Goal: Task Accomplishment & Management: Manage account settings

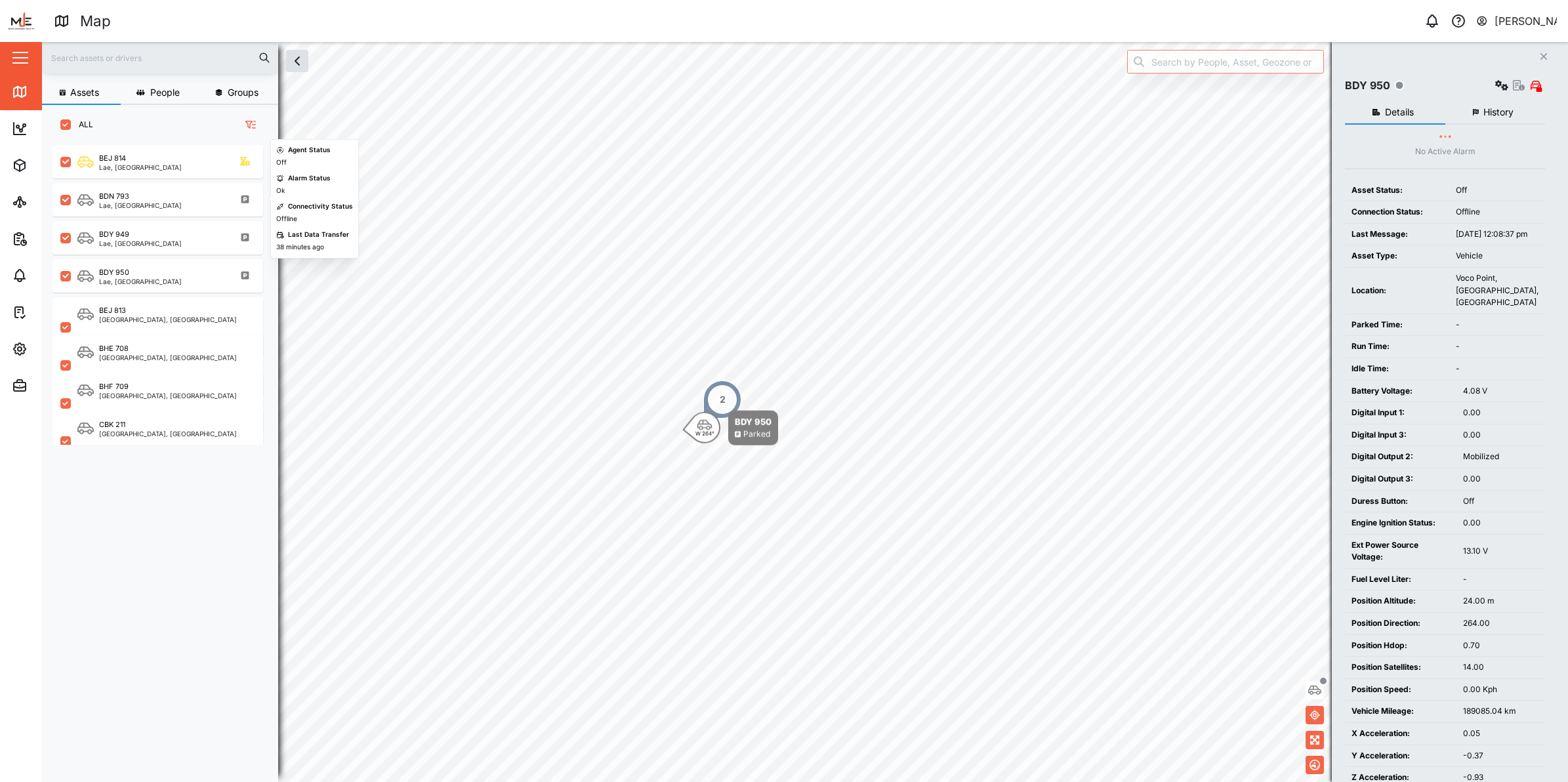
scroll to position [618, 203]
click at [20, 350] on icon "button" at bounding box center [20, 349] width 16 height 16
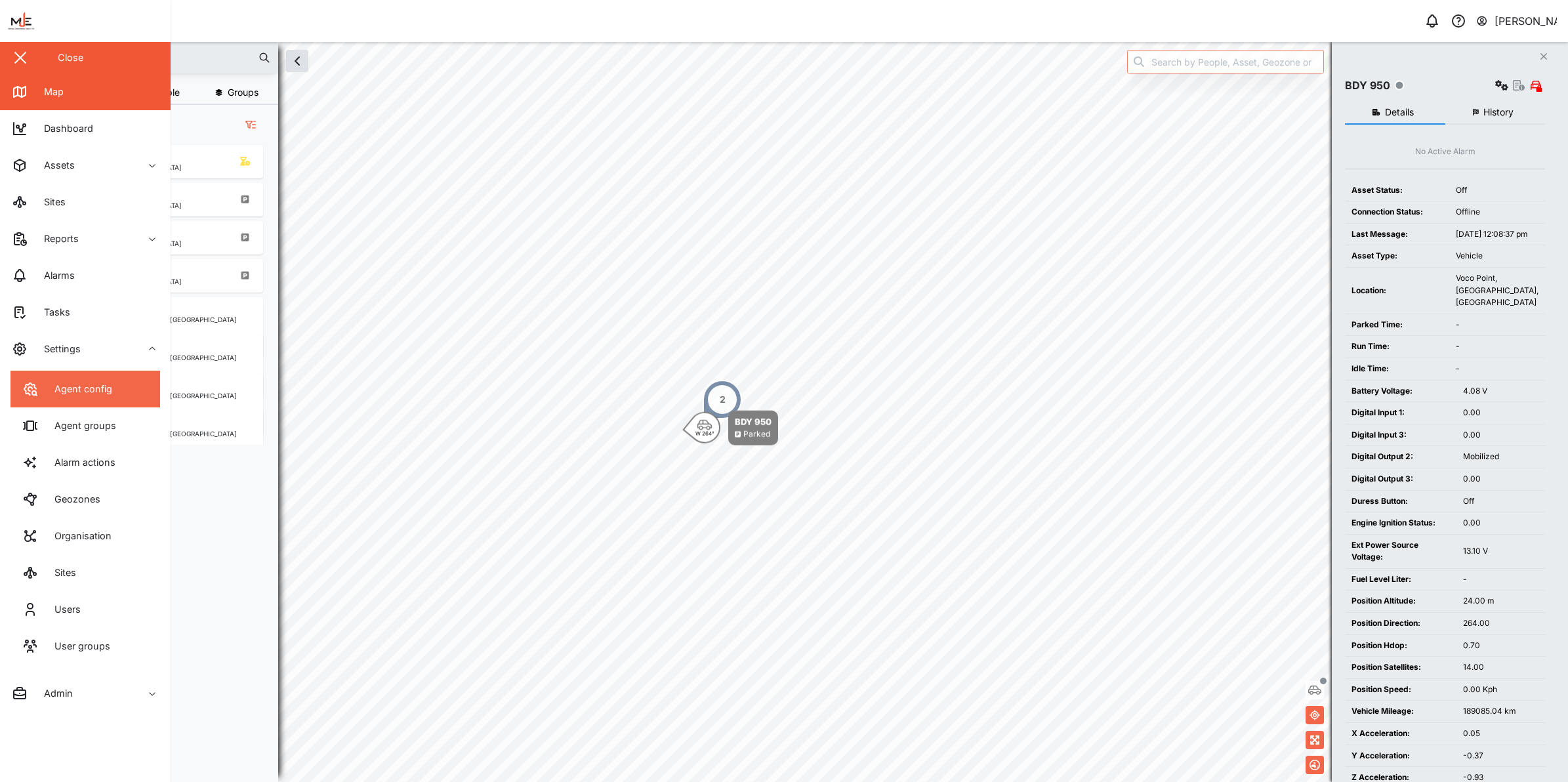
click at [115, 391] on link "Agent config" at bounding box center [85, 389] width 150 height 36
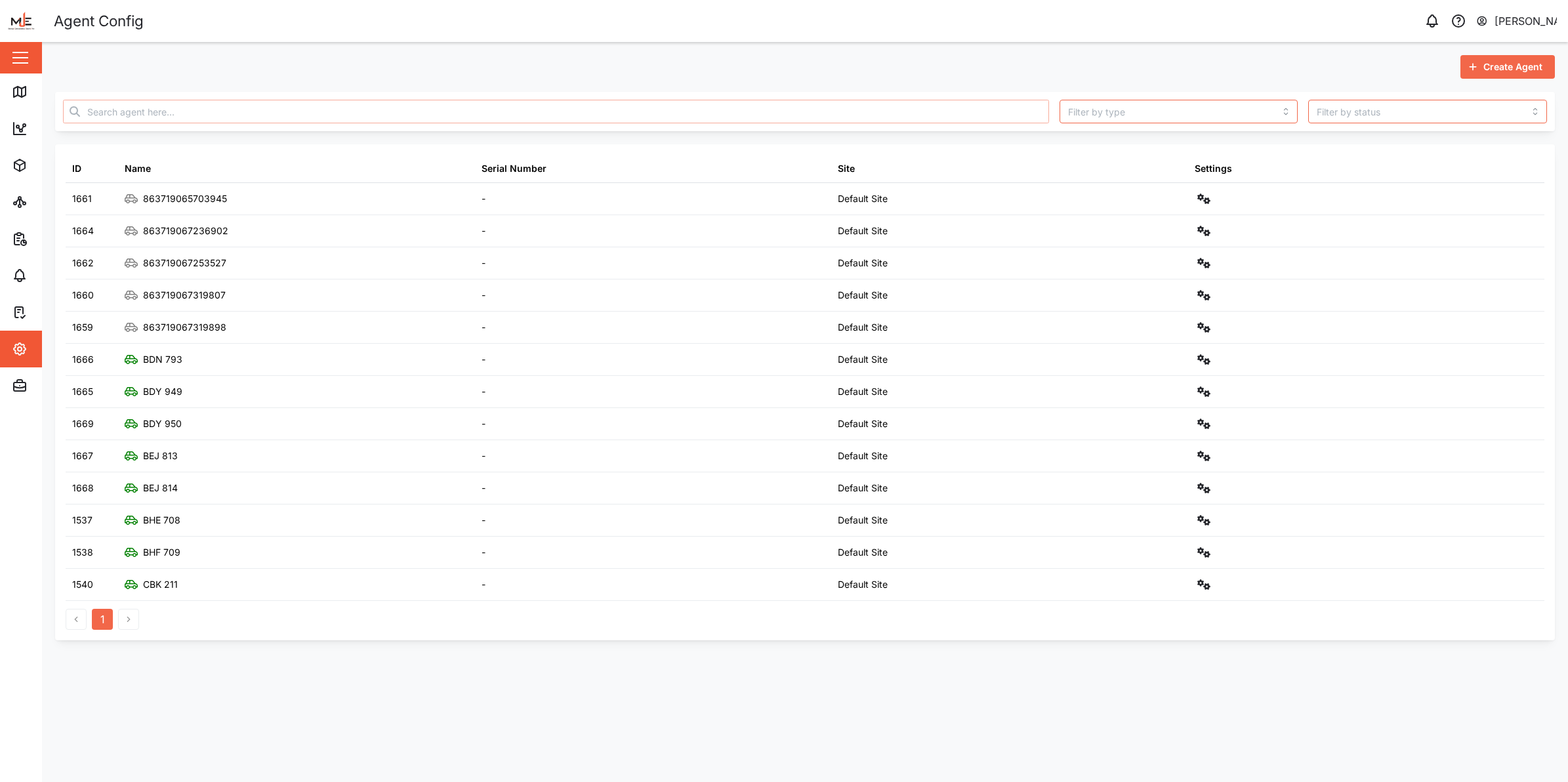
click at [529, 110] on input "text" at bounding box center [556, 112] width 986 height 24
paste input "863719067253527"
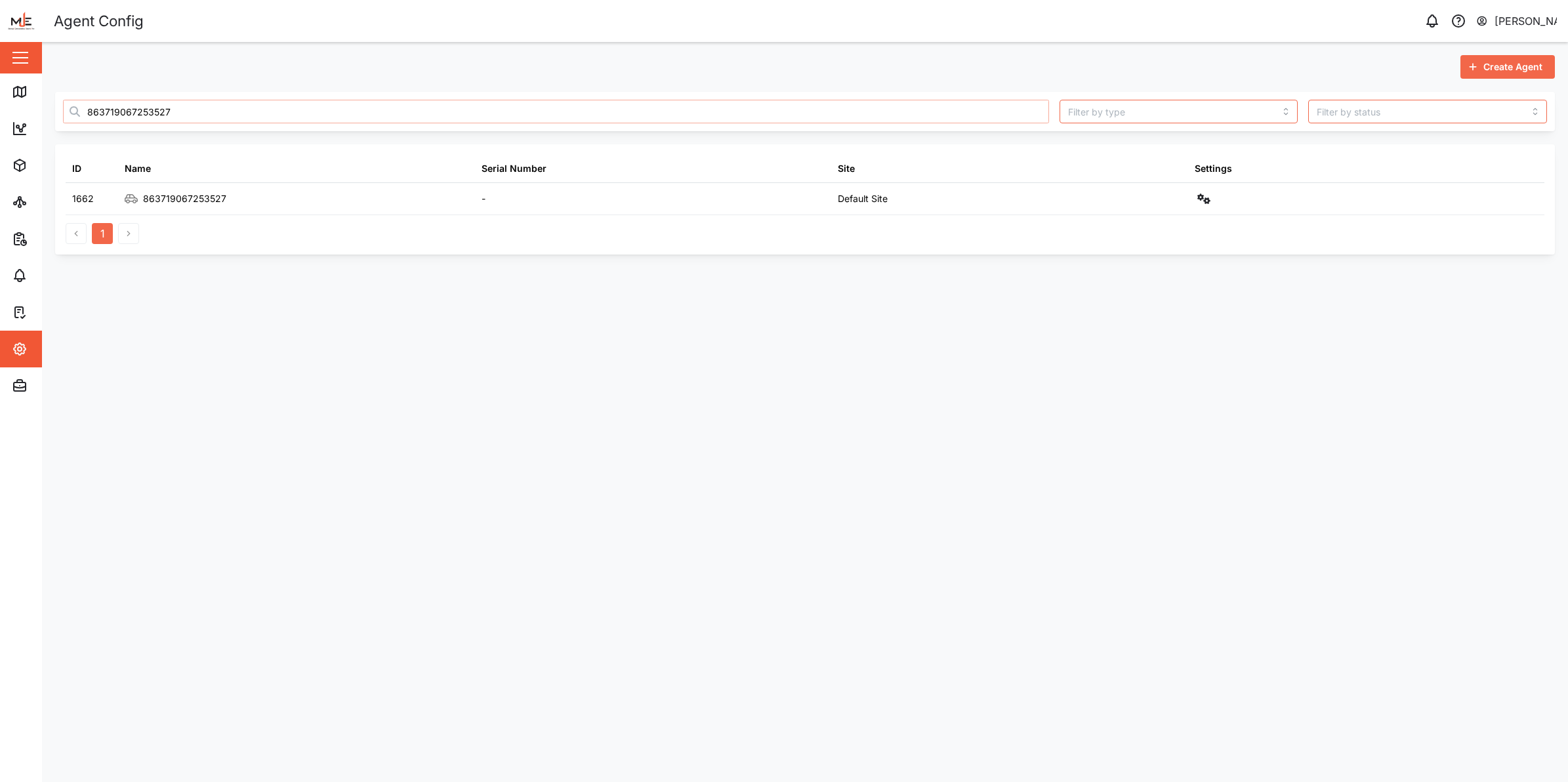
type input "863719067253527"
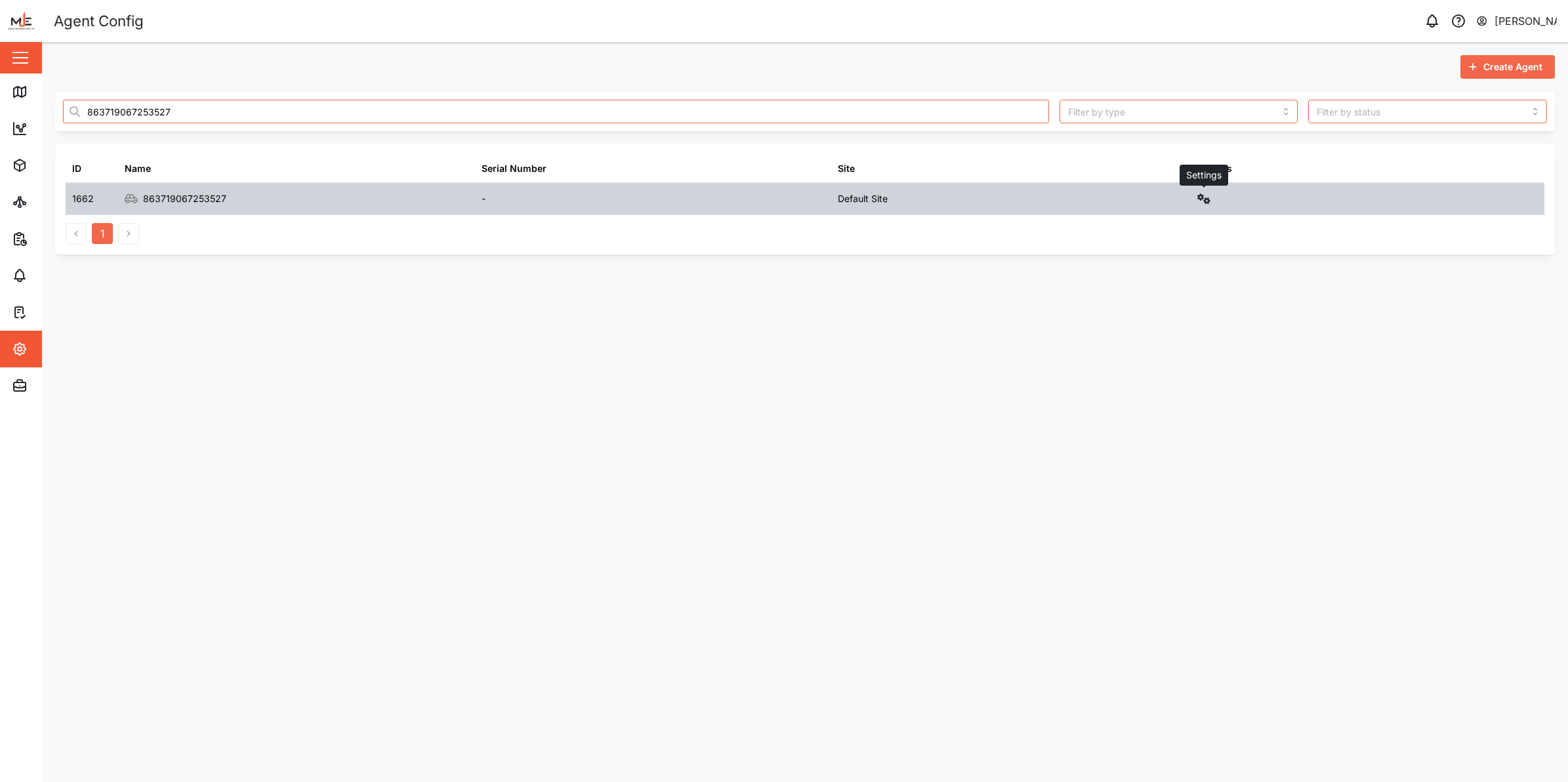
click at [1203, 199] on icon "button" at bounding box center [1204, 199] width 13 height 11
click at [1172, 232] on div "Configure" at bounding box center [1156, 230] width 91 height 15
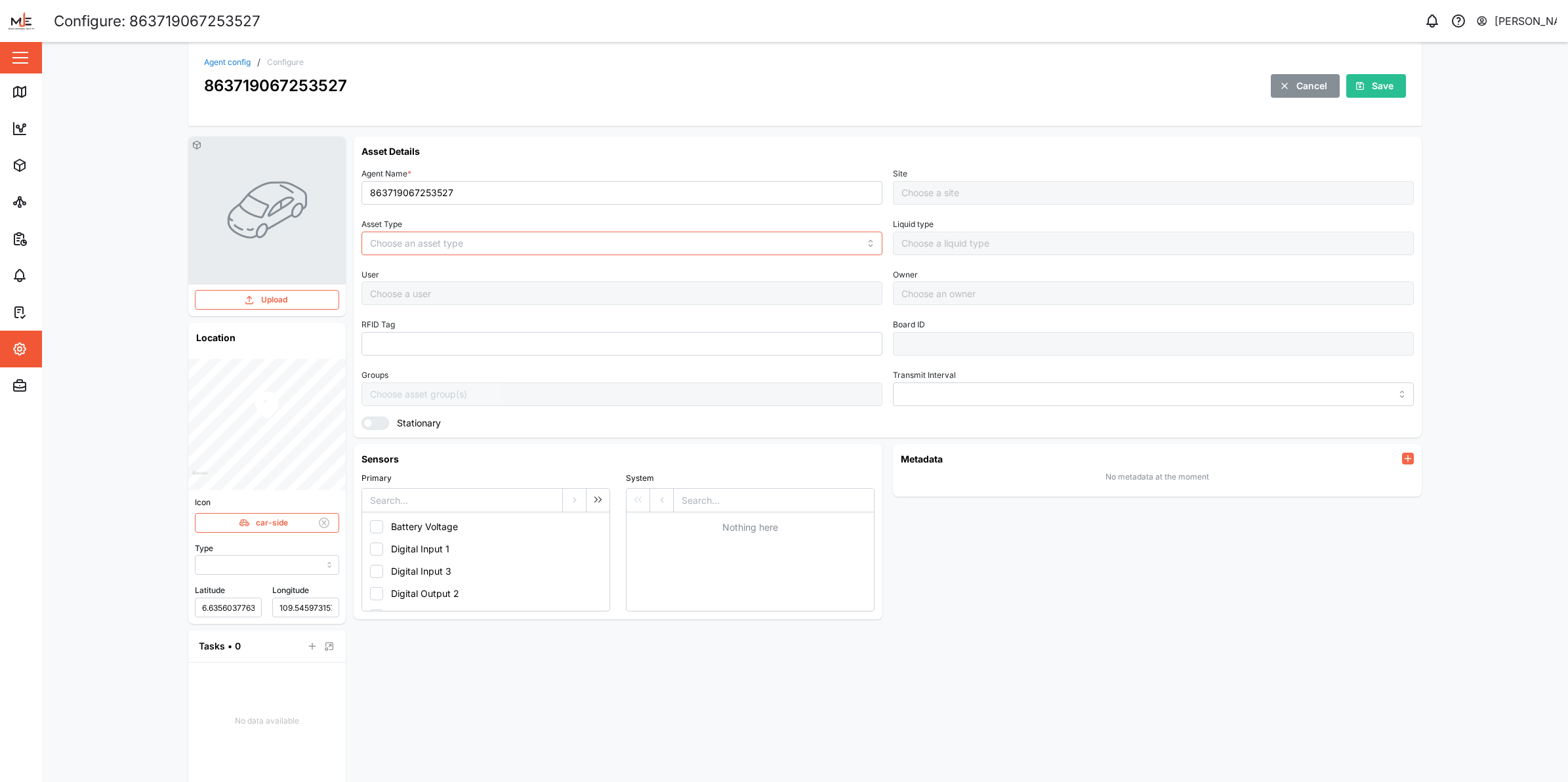
type input "MANUAL"
type input "VEHICLE"
type input "5 minutes"
type input "Default Site"
click at [431, 191] on input "863719067253527" at bounding box center [622, 193] width 521 height 24
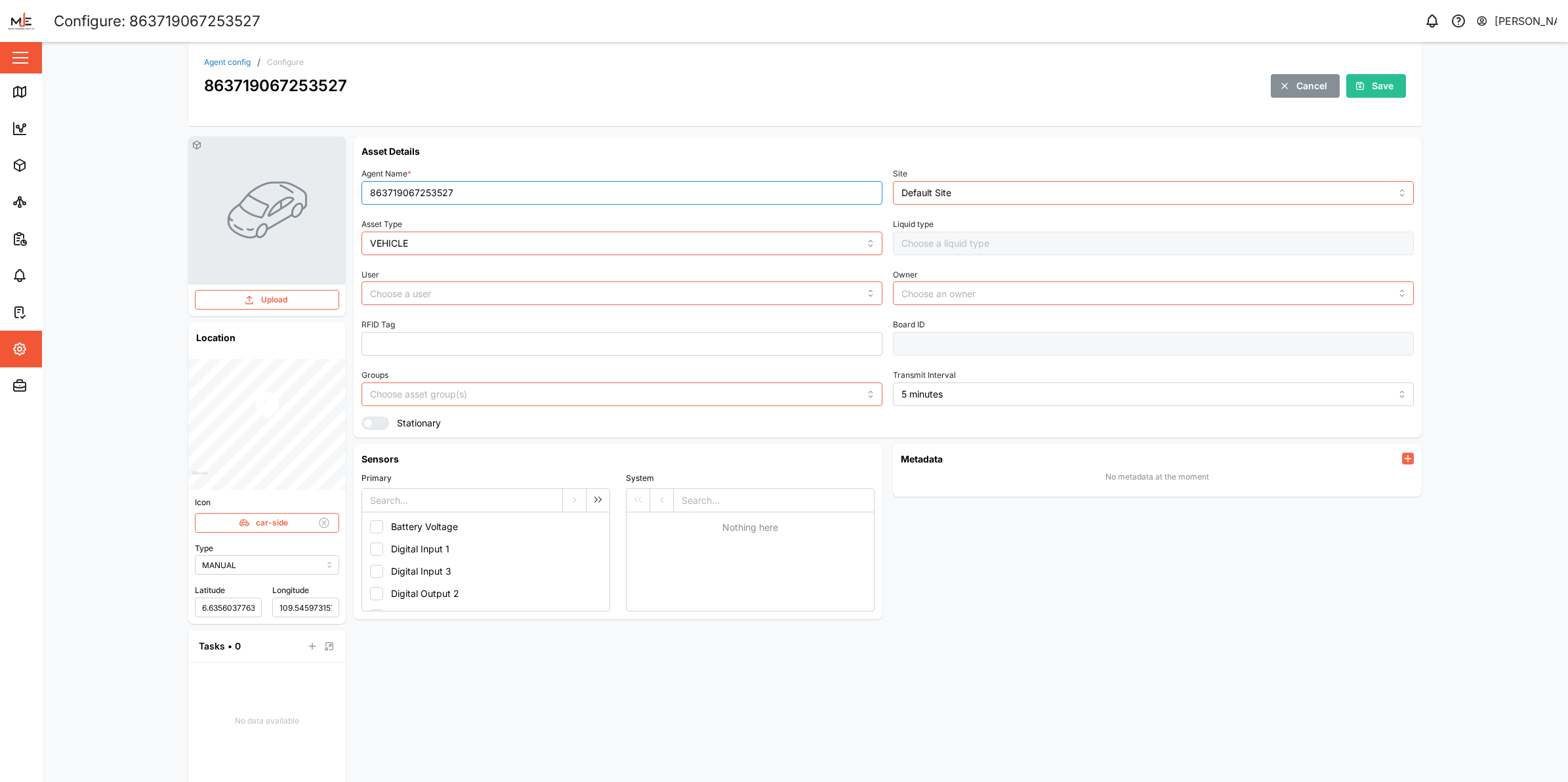
click at [431, 191] on input "863719067253527" at bounding box center [622, 193] width 521 height 24
click at [432, 191] on input "863719067253527" at bounding box center [622, 193] width 521 height 24
type input "MAJ 547"
click at [1389, 83] on button "Save" at bounding box center [1377, 86] width 60 height 24
click at [217, 60] on link "Agent config" at bounding box center [227, 62] width 46 height 8
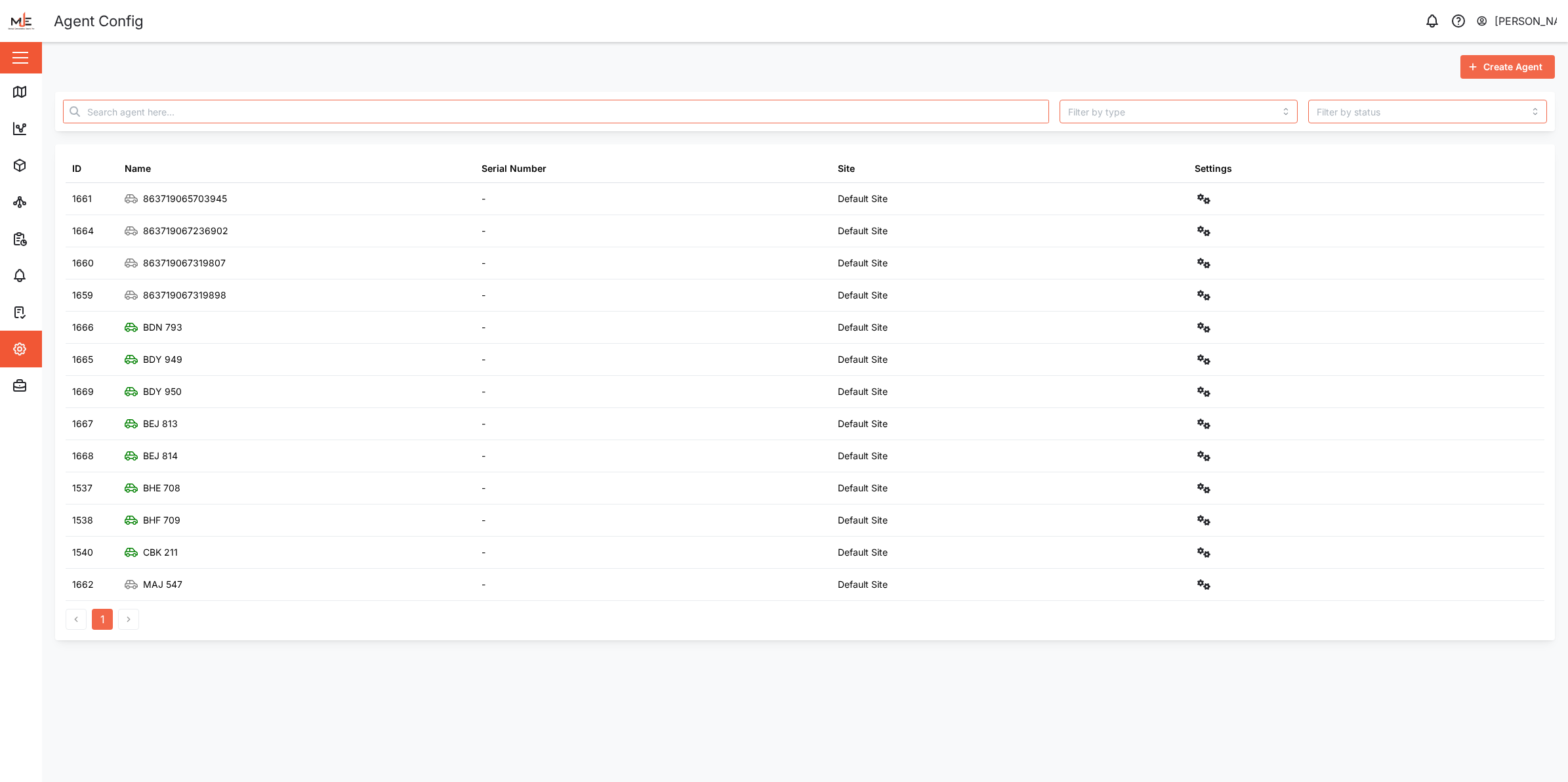
click at [25, 54] on button "button" at bounding box center [21, 58] width 23 height 23
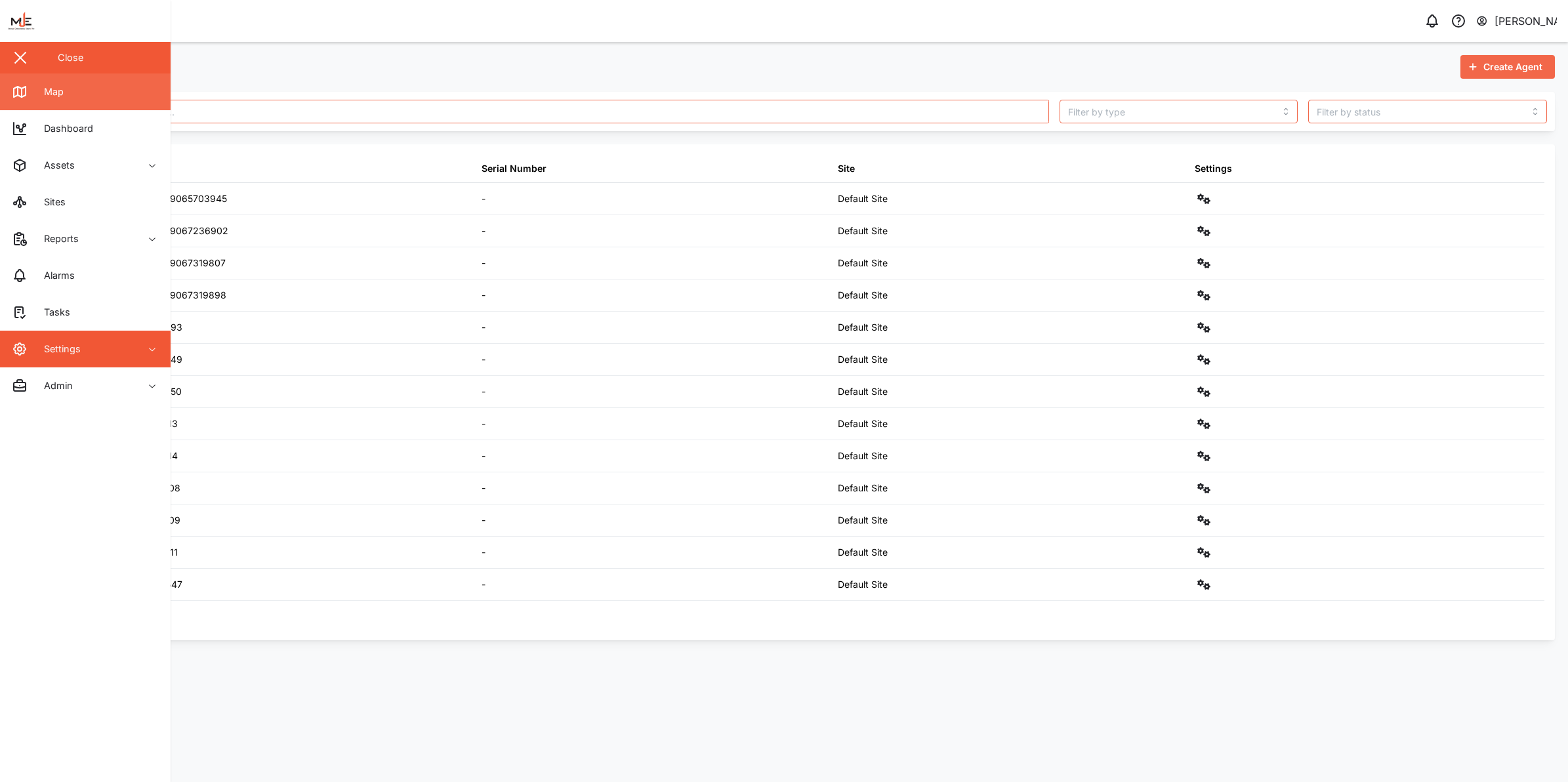
click at [61, 101] on link "Map" at bounding box center [85, 91] width 171 height 36
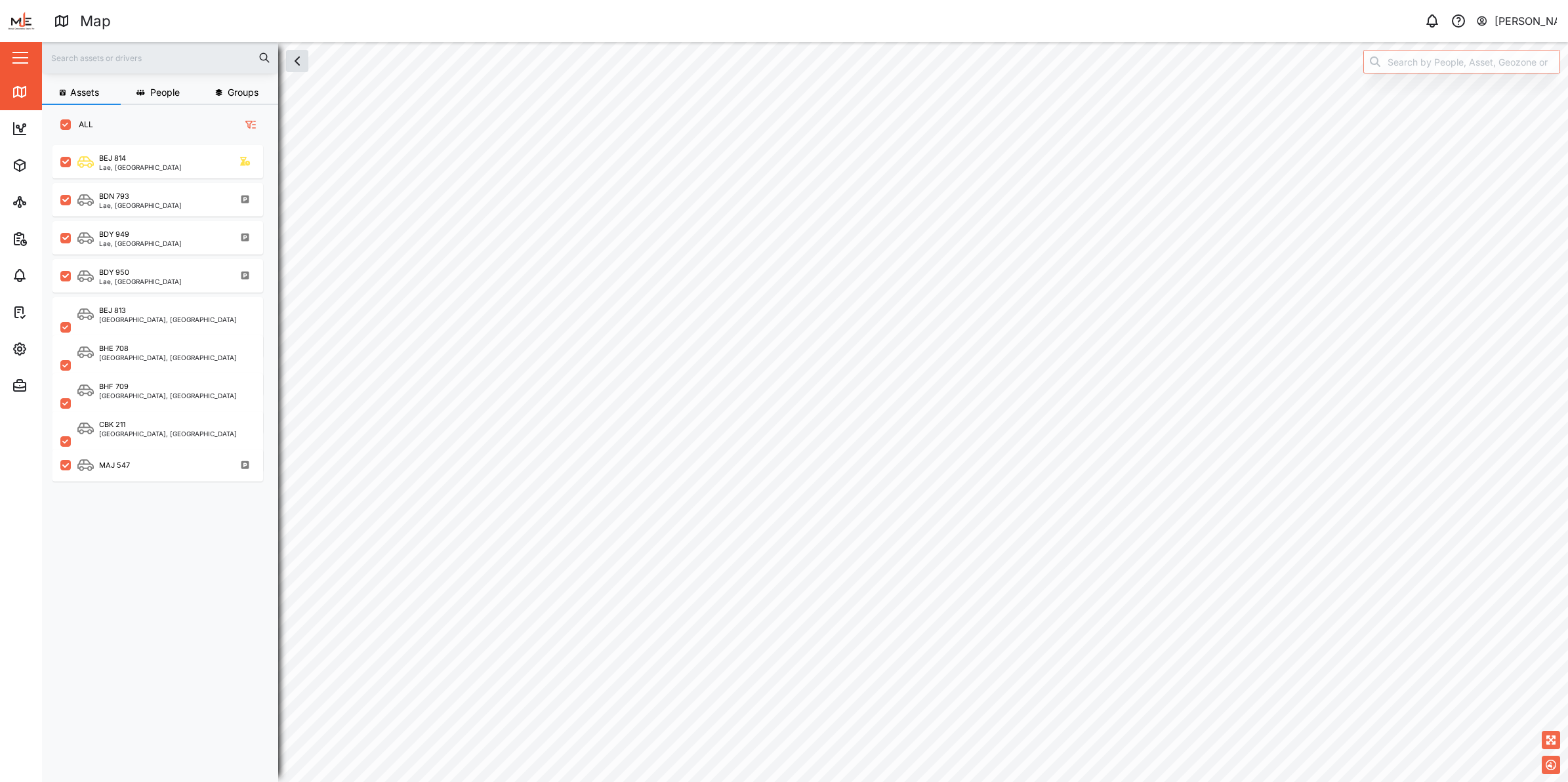
scroll to position [618, 203]
click at [123, 451] on div "MAJ 547" at bounding box center [158, 465] width 211 height 32
